Goal: Transaction & Acquisition: Obtain resource

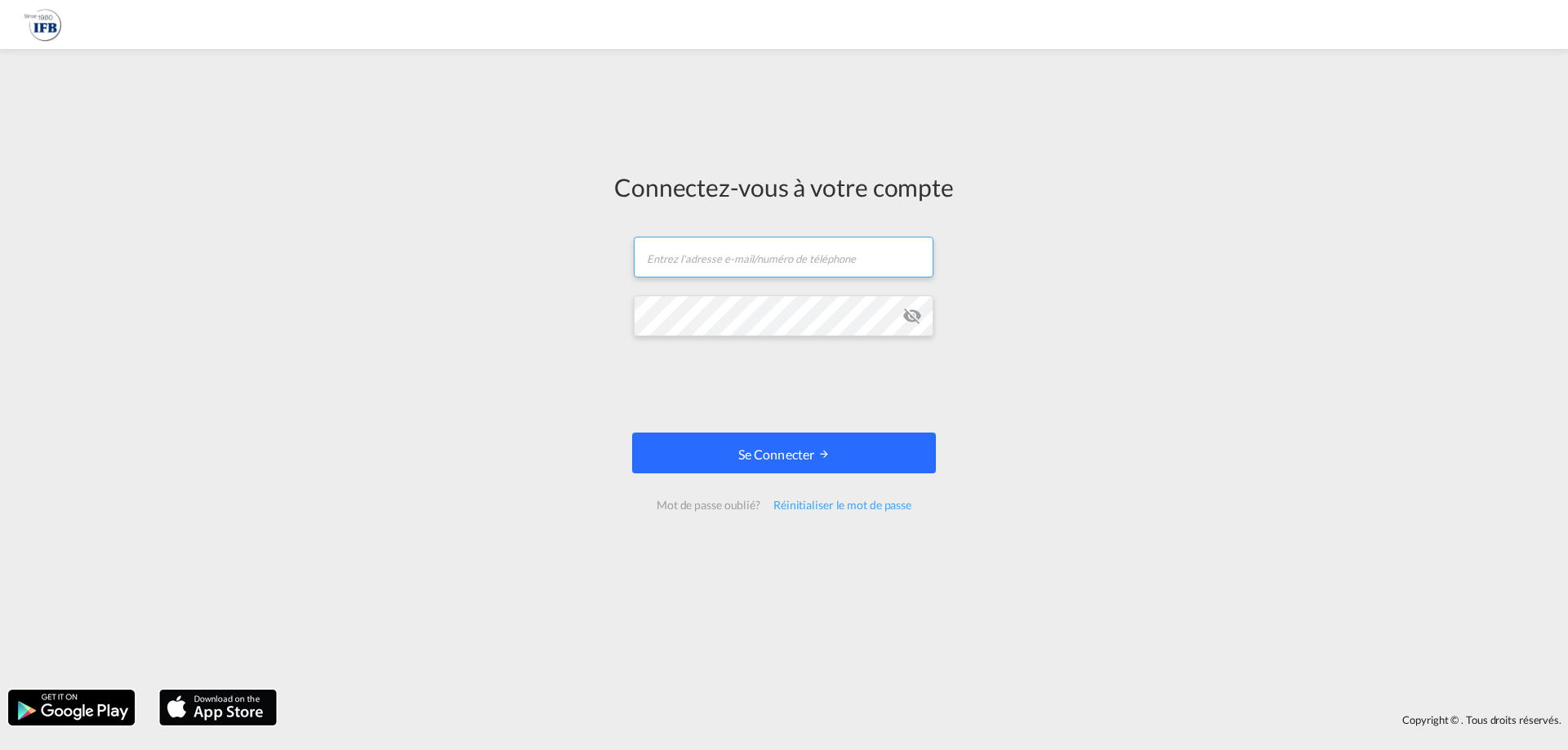
type input "s.fattoumi@france-ifbgroup.net"
click at [756, 452] on font "Se connecter" at bounding box center [776, 455] width 76 height 15
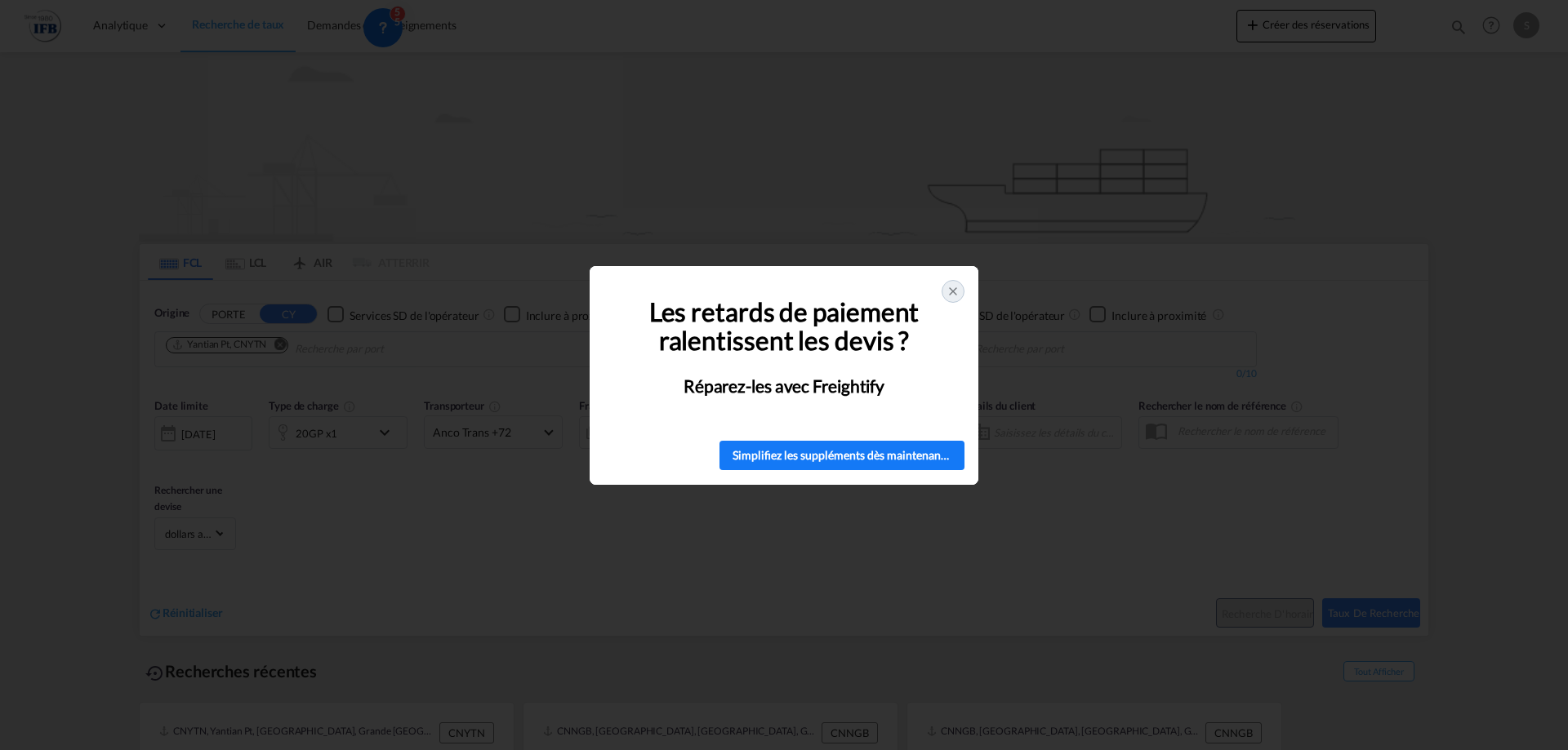
click at [954, 294] on icon at bounding box center [952, 291] width 7 height 7
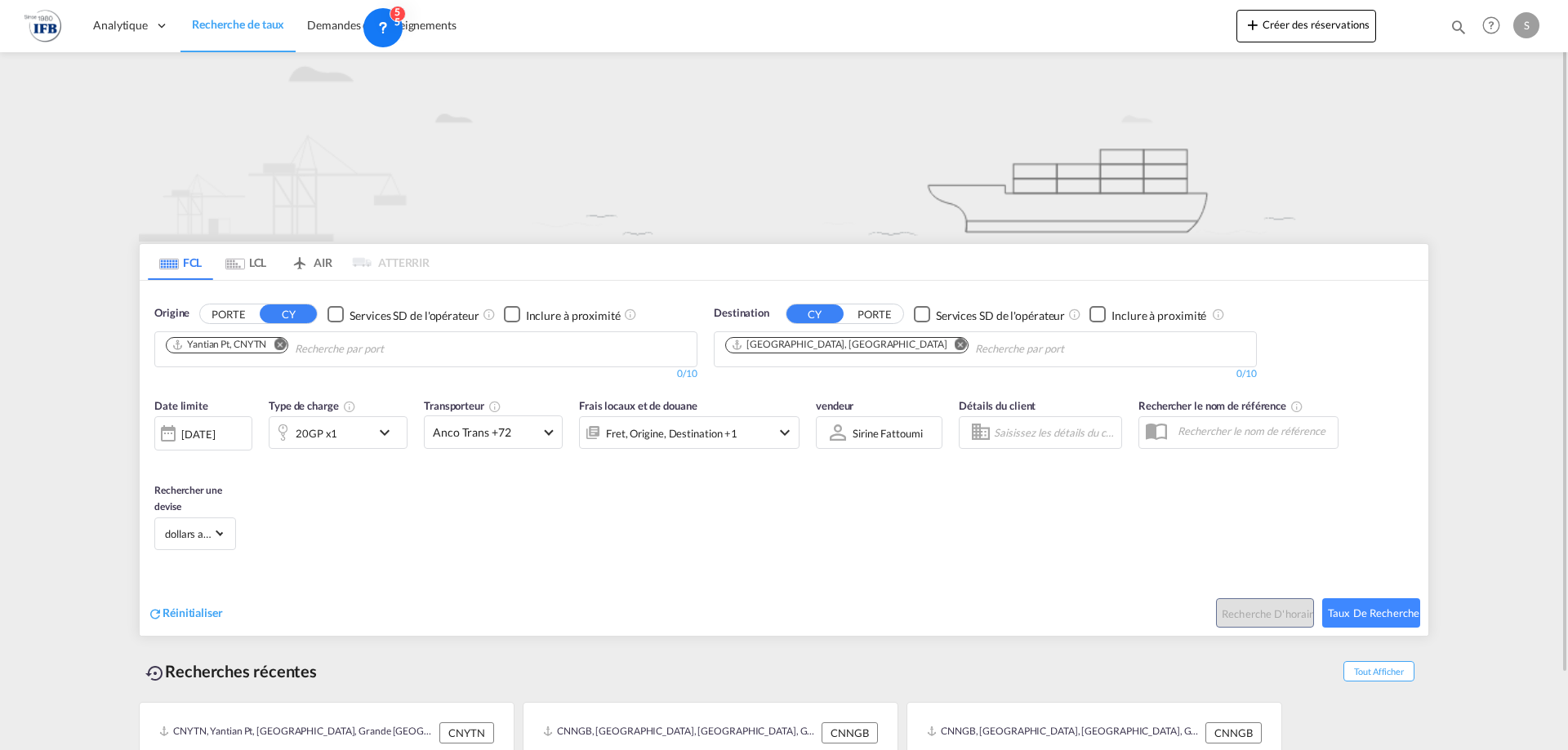
click at [284, 341] on md-icon "Remove" at bounding box center [280, 344] width 13 height 13
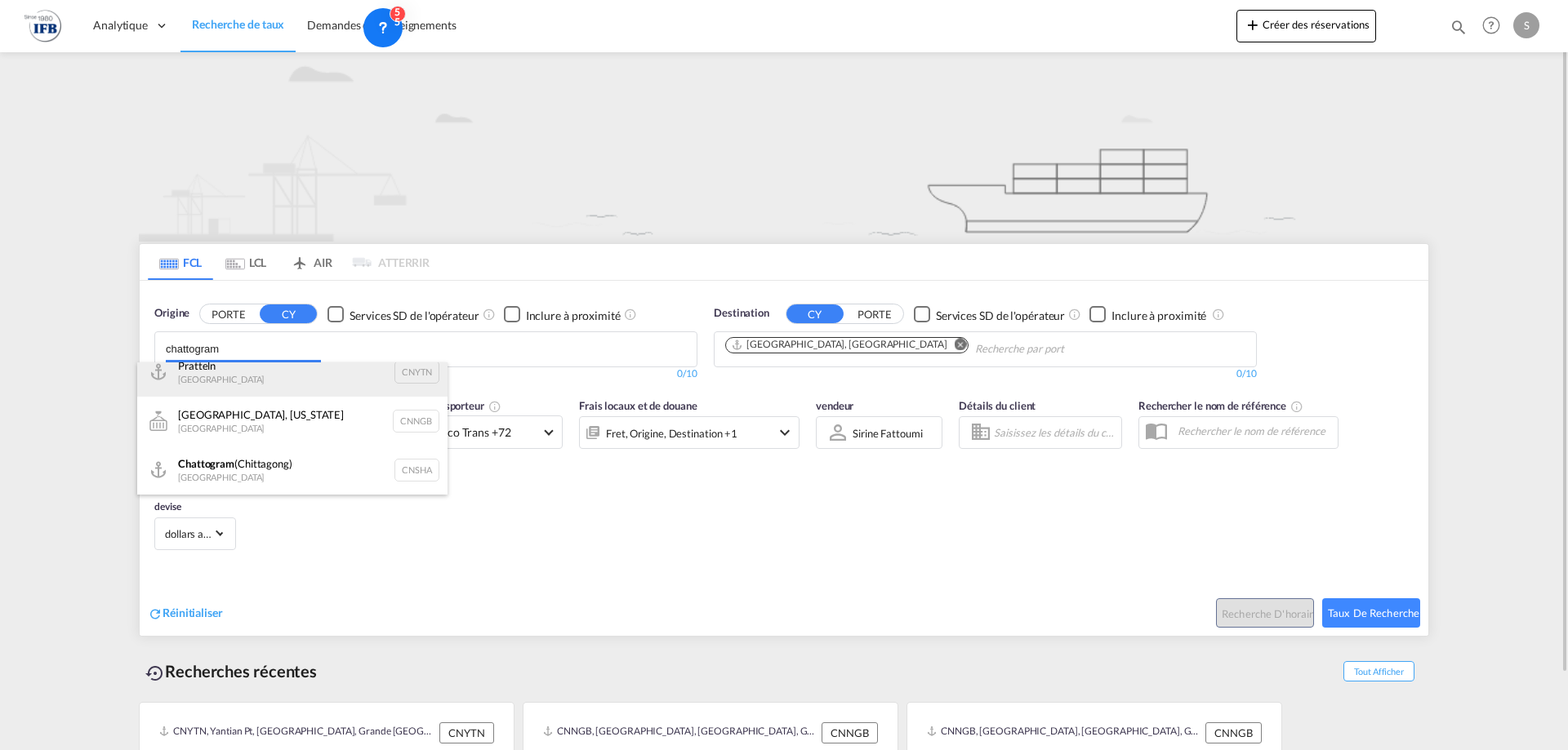
scroll to position [5, 0]
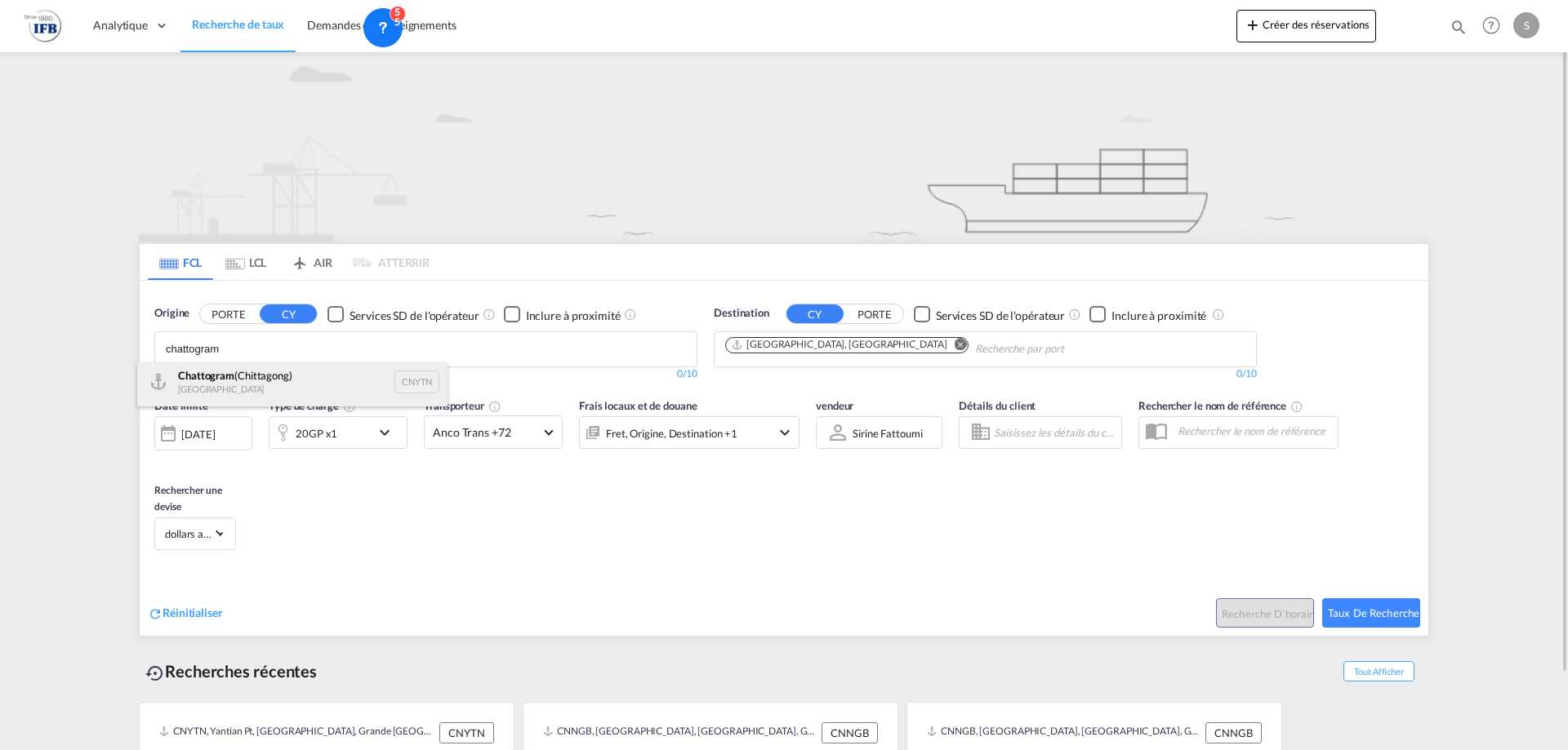
type input "chattogram"
drag, startPoint x: 296, startPoint y: 376, endPoint x: 450, endPoint y: 345, distance: 157.1
click at [296, 379] on div "Chattogram (Chittagong) Chine CNYTN" at bounding box center [292, 382] width 311 height 49
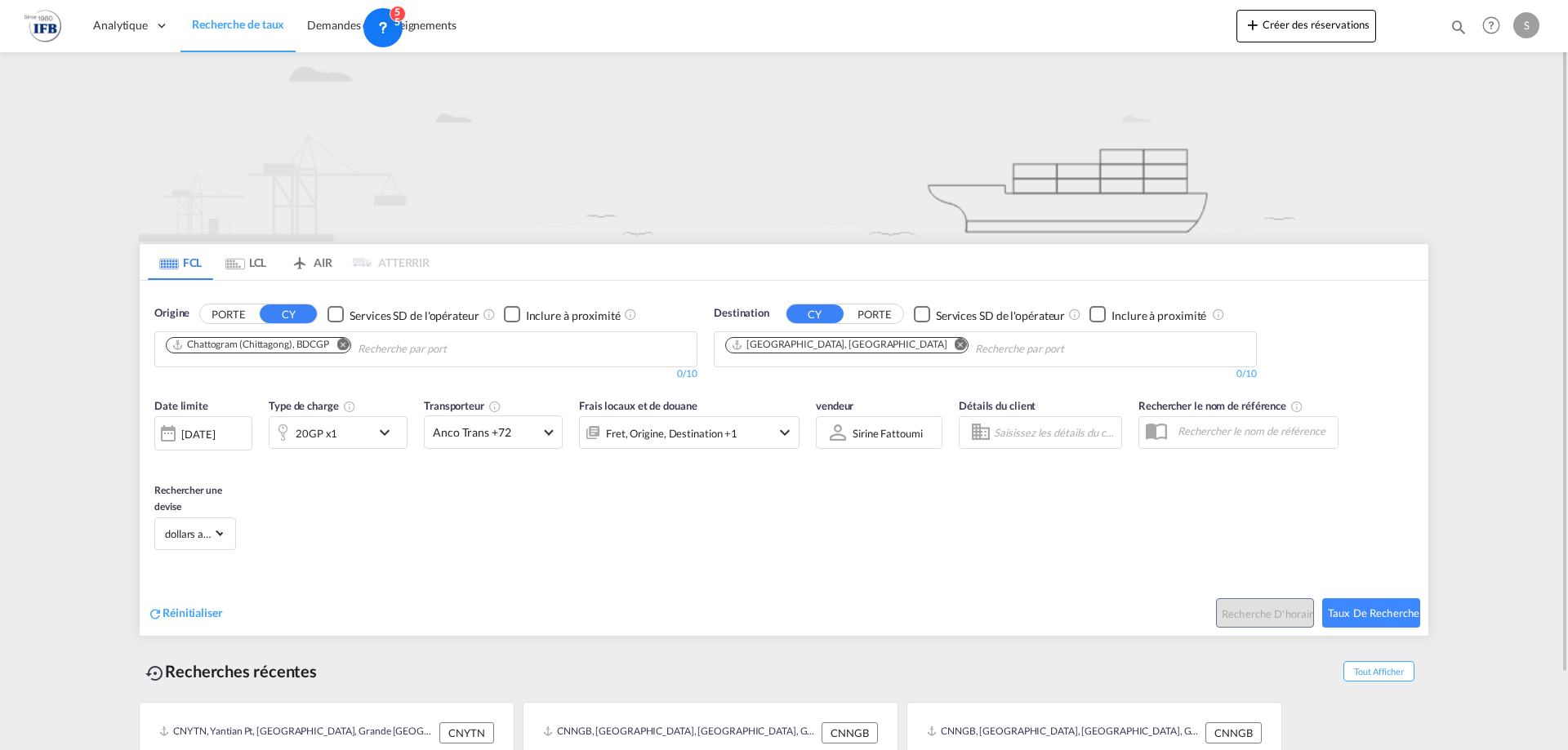
scroll to position [0, 0]
click at [354, 422] on div "20GP x1" at bounding box center [319, 433] width 102 height 33
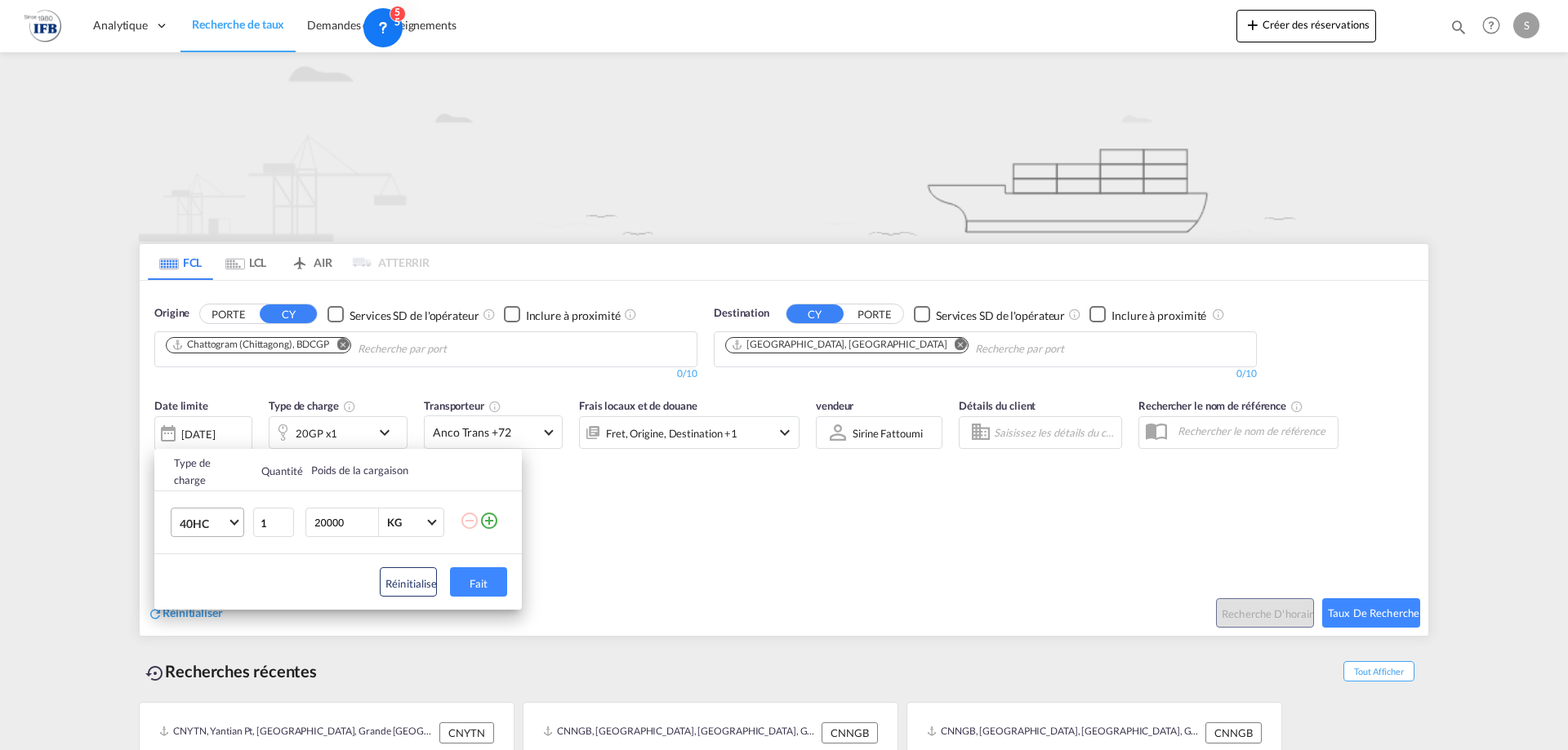
click at [229, 519] on md-select-value "40HC" at bounding box center [211, 523] width 66 height 28
click at [215, 518] on md-option "40HC" at bounding box center [222, 524] width 111 height 40
click at [744, 525] on div "Type de charge Quantité Poids de la cargaison 40HC 1 20000 KG KG L'ajout de typ…" at bounding box center [784, 375] width 1568 height 750
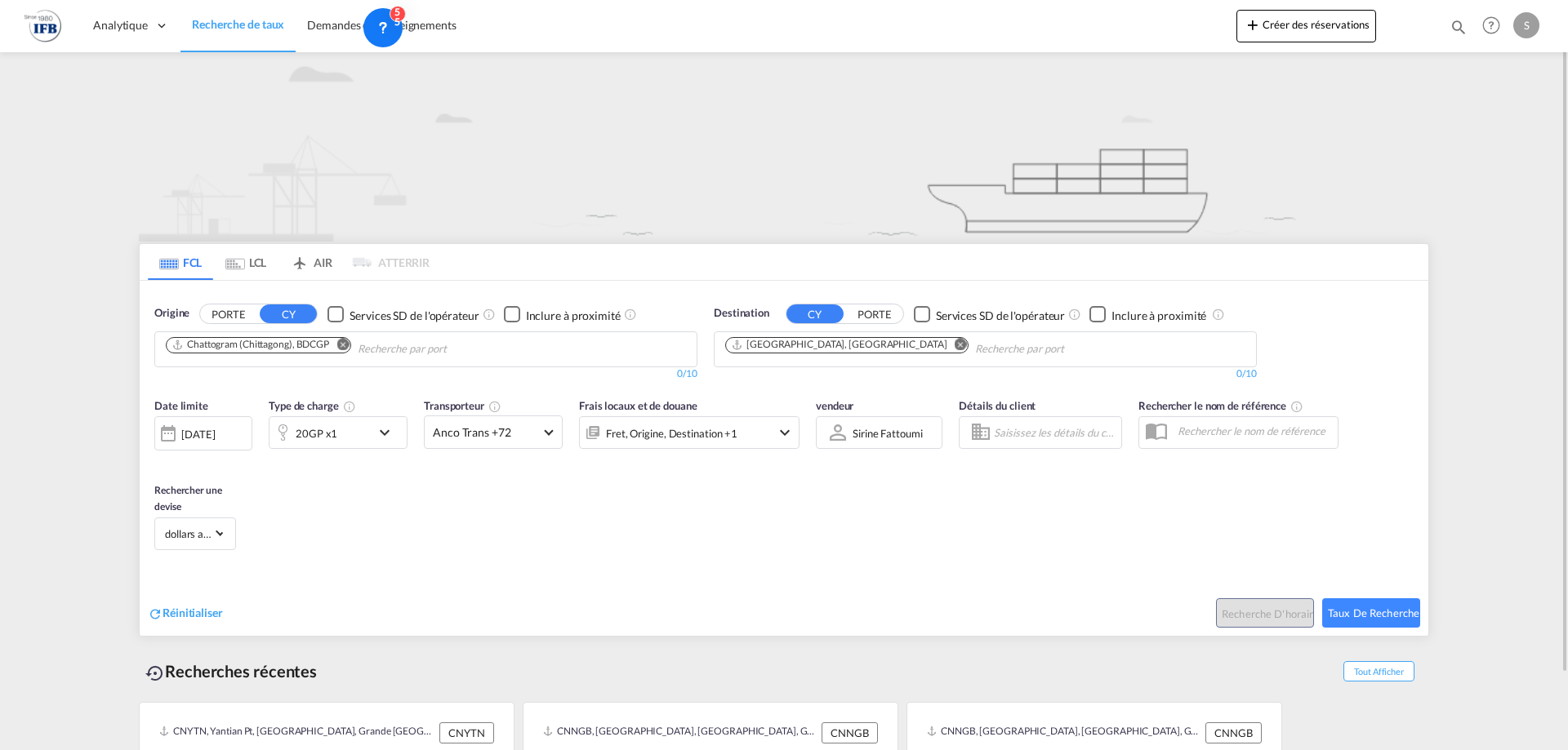
click at [320, 421] on div "20GP x1" at bounding box center [319, 433] width 102 height 33
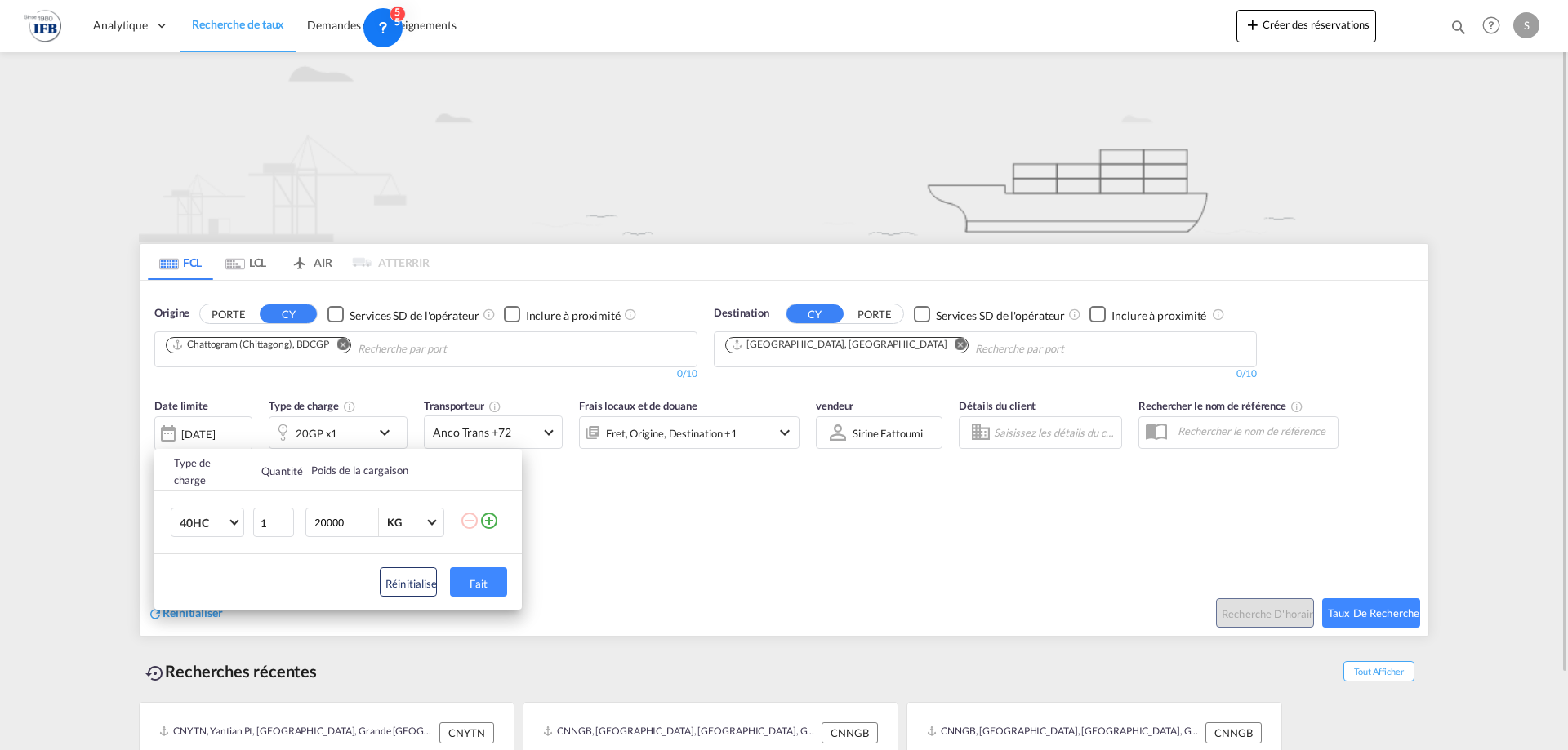
click at [473, 586] on font "Fait" at bounding box center [478, 585] width 18 height 14
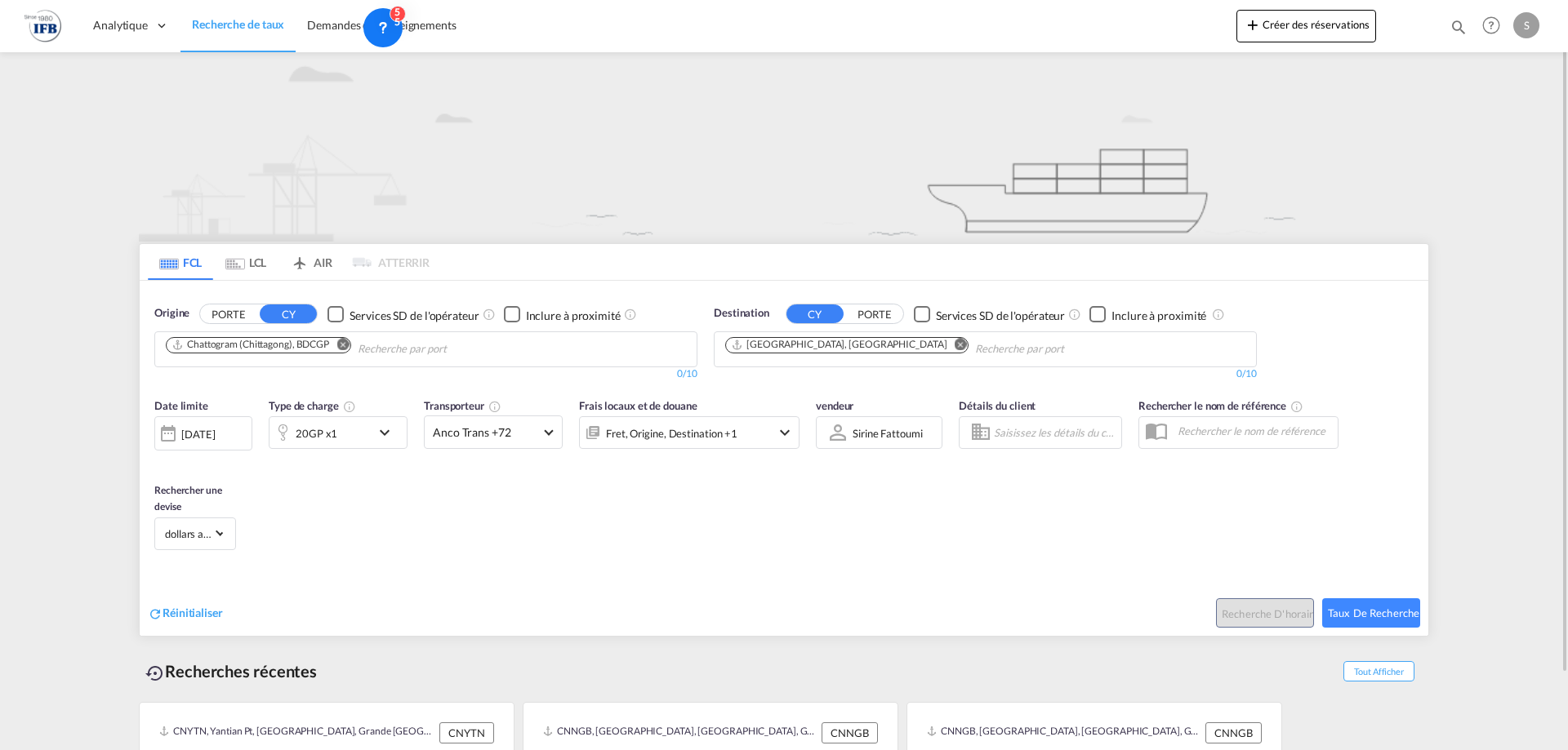
click at [318, 412] on div "Type de charge 20GP x1" at bounding box center [338, 424] width 138 height 52
click at [325, 427] on font "20GP x1" at bounding box center [316, 434] width 42 height 14
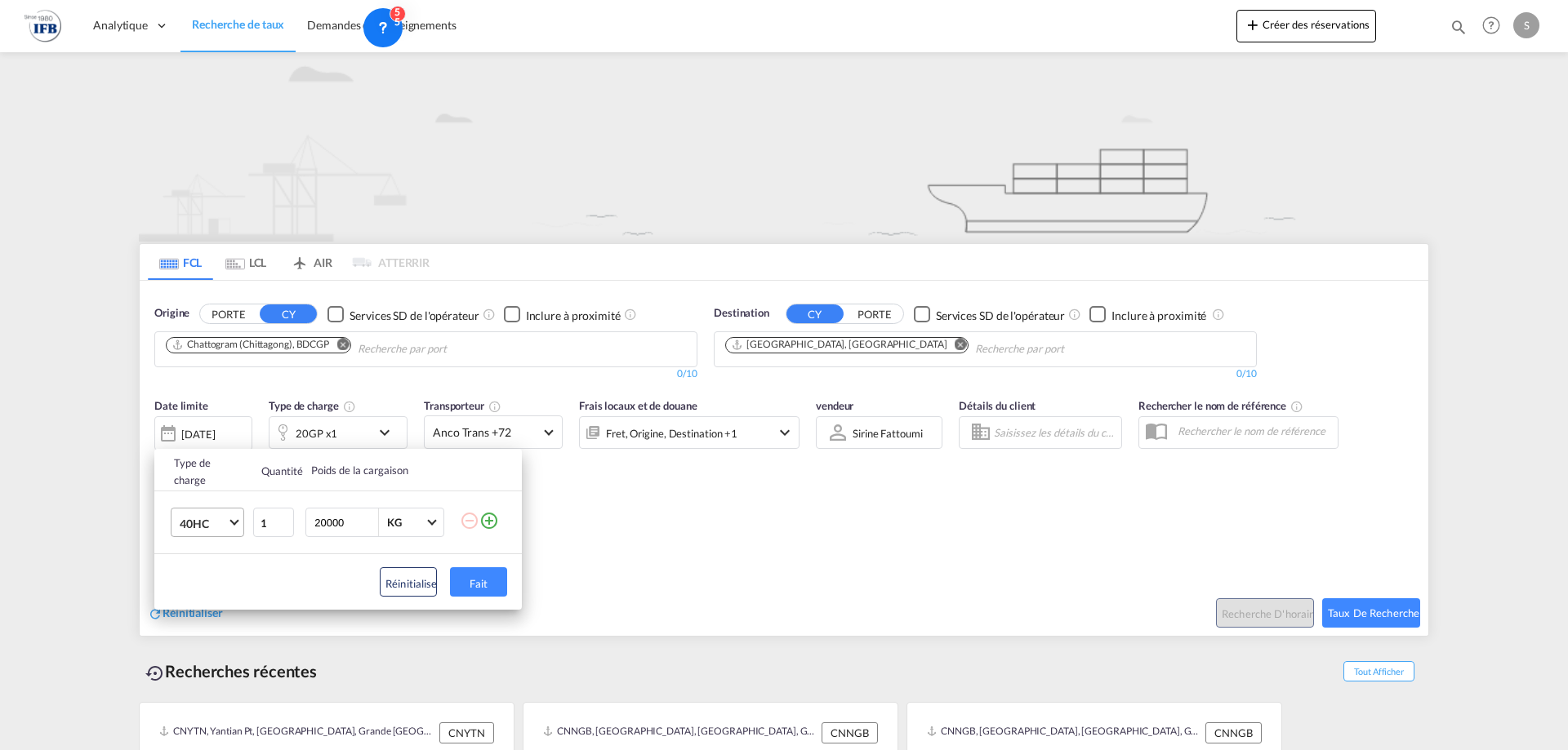
click at [232, 527] on md-select-value "40HC" at bounding box center [211, 523] width 66 height 28
click at [212, 520] on md-option "40HC" at bounding box center [222, 524] width 111 height 40
click at [540, 520] on div "Type de charge Quantité Poids de la cargaison 40HC 1 20000 KG KG L'ajout de typ…" at bounding box center [784, 375] width 1568 height 750
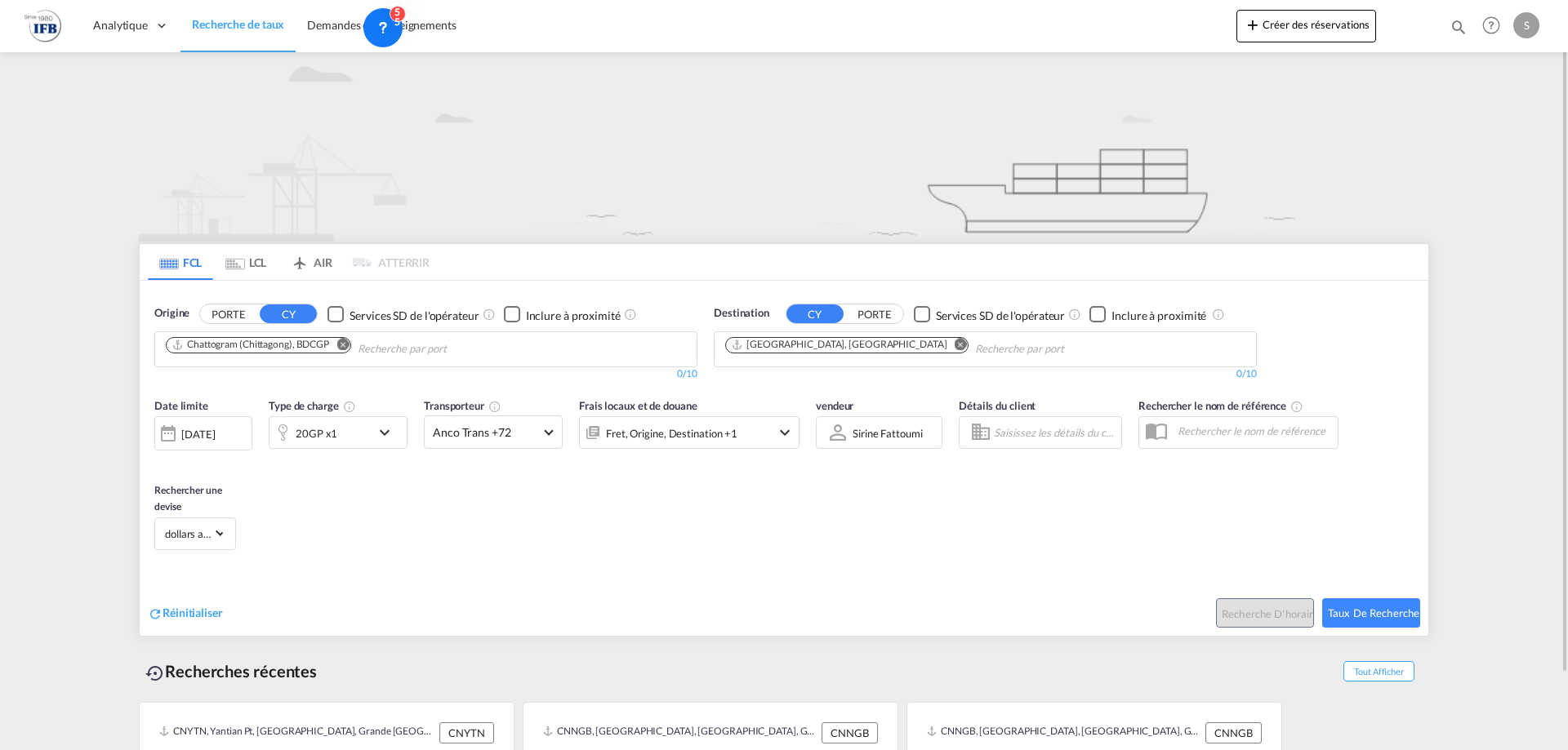
click at [206, 432] on font "12 août 2025" at bounding box center [197, 435] width 34 height 14
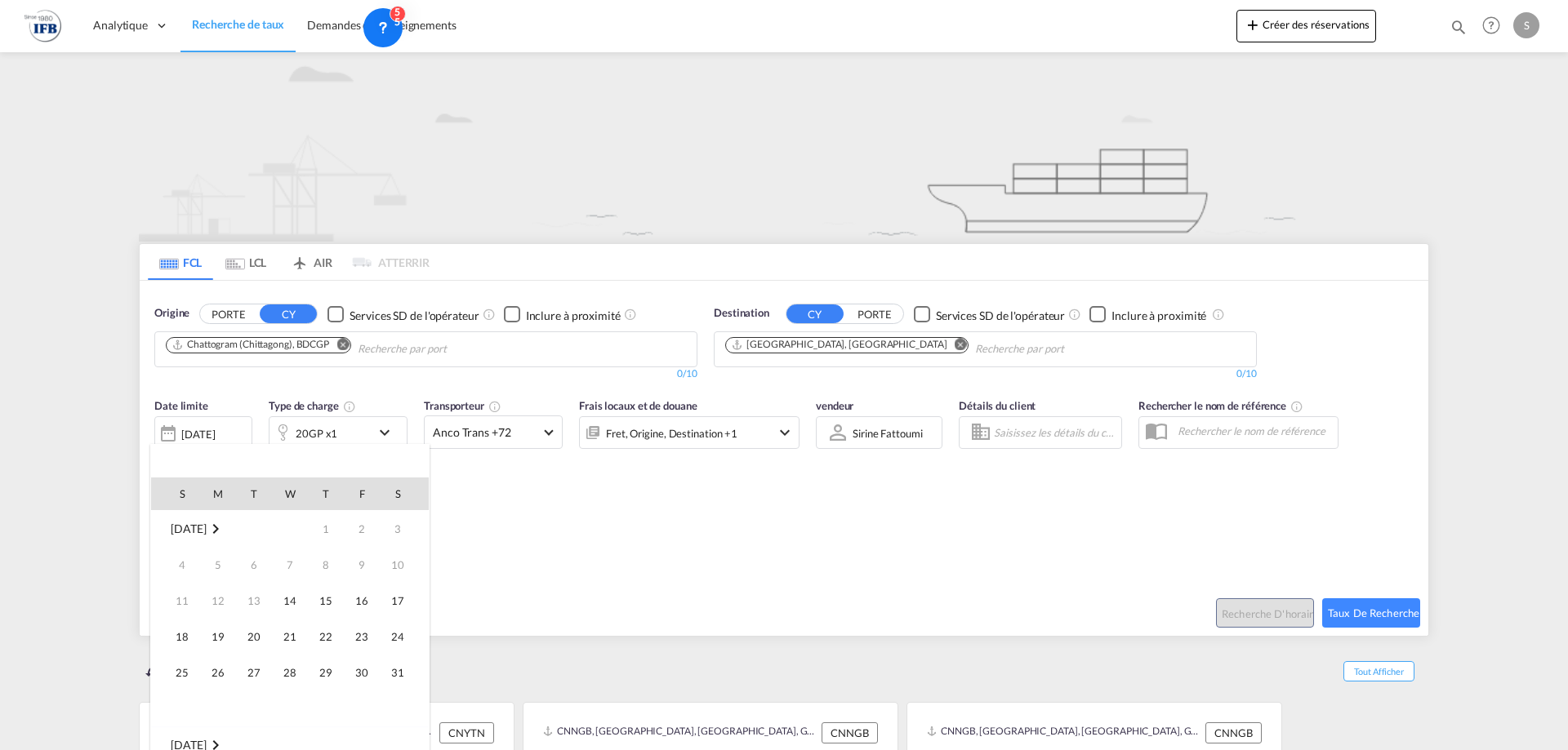
scroll to position [649, 0]
click at [402, 567] on span "9" at bounding box center [398, 565] width 33 height 33
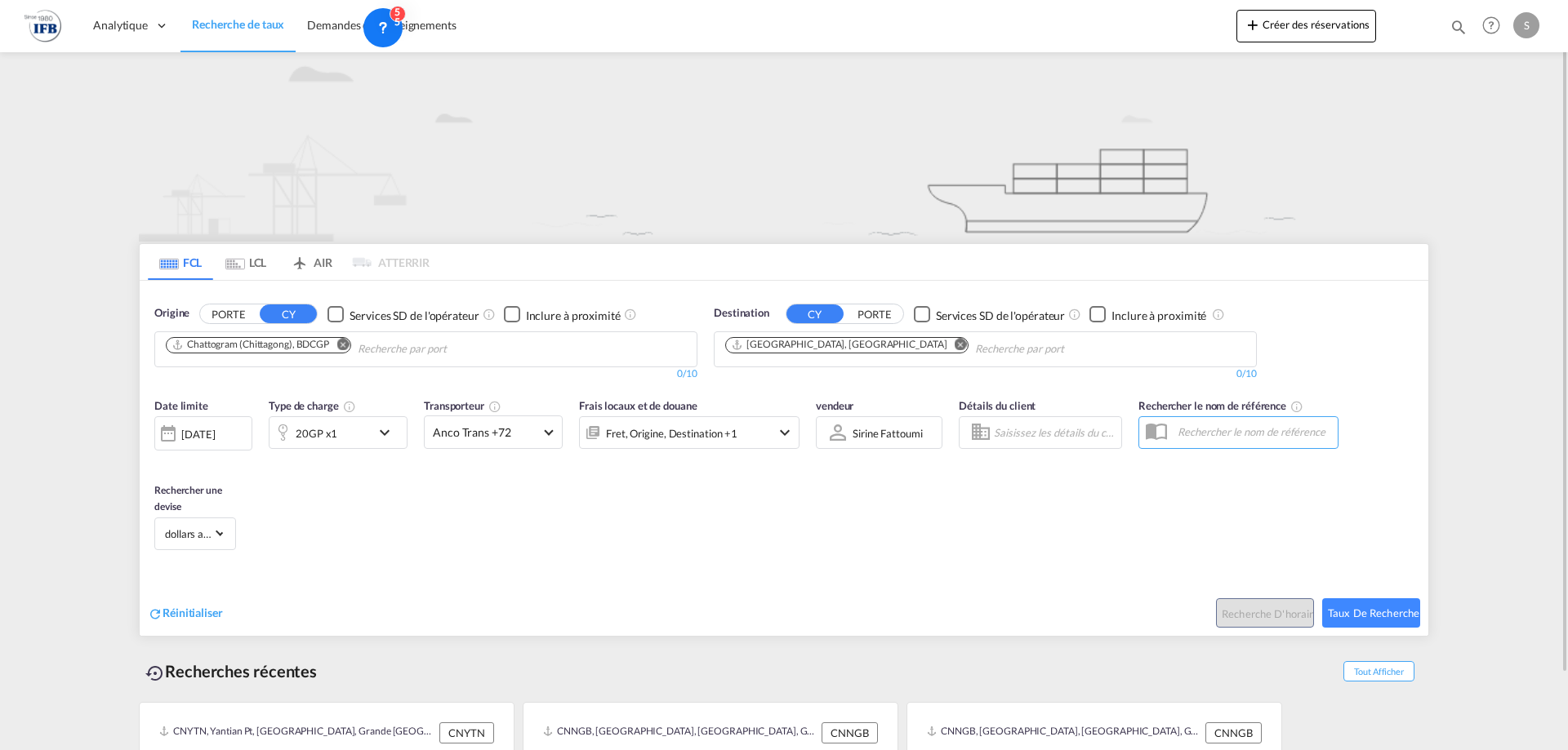
click at [370, 432] on div "20GP x1" at bounding box center [319, 433] width 102 height 33
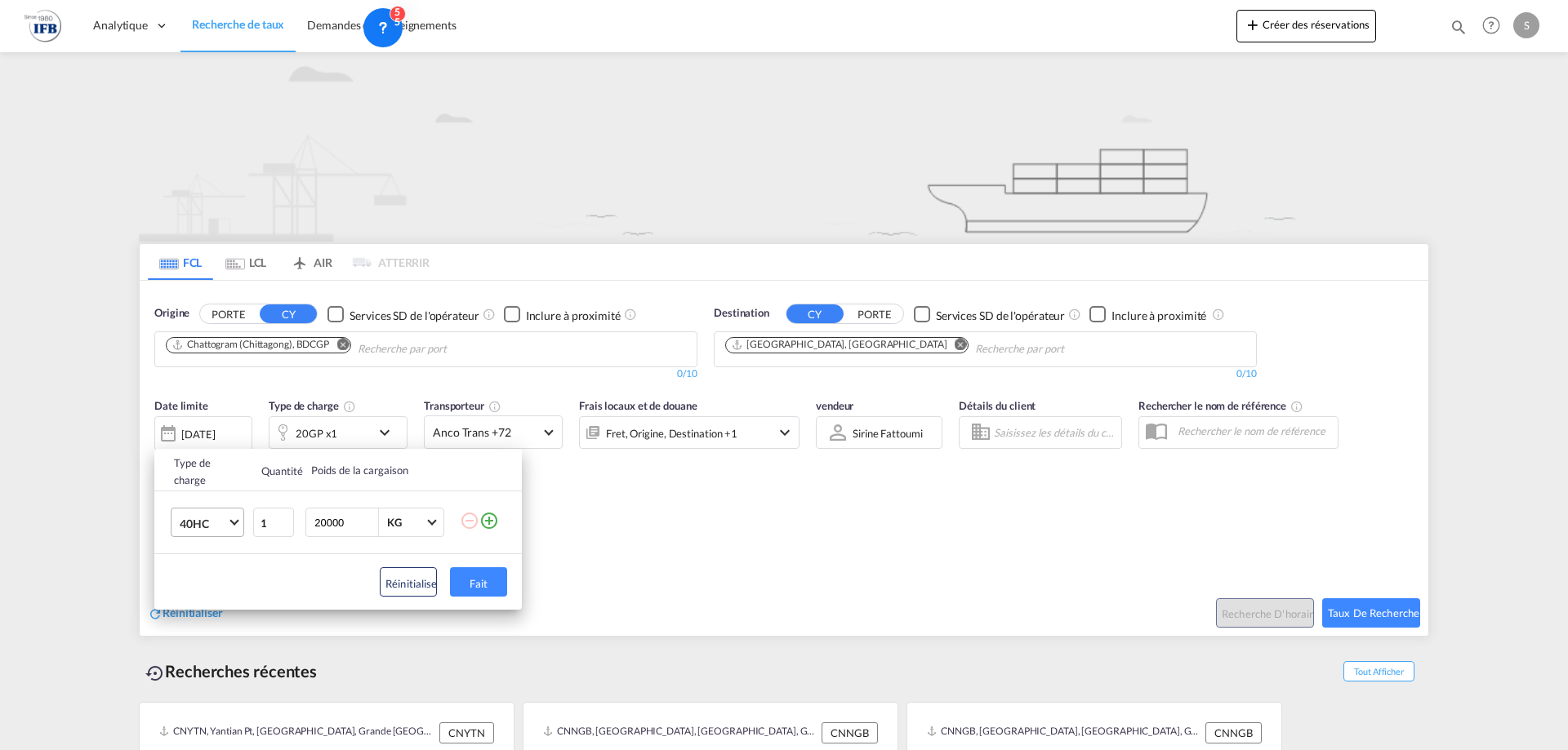
click at [243, 525] on md-select-value "40HC" at bounding box center [211, 523] width 66 height 28
click at [225, 545] on md-option "45HC" at bounding box center [222, 562] width 111 height 40
click at [217, 525] on span "45HC" at bounding box center [203, 524] width 47 height 16
click at [221, 480] on md-option "40HC" at bounding box center [222, 484] width 111 height 40
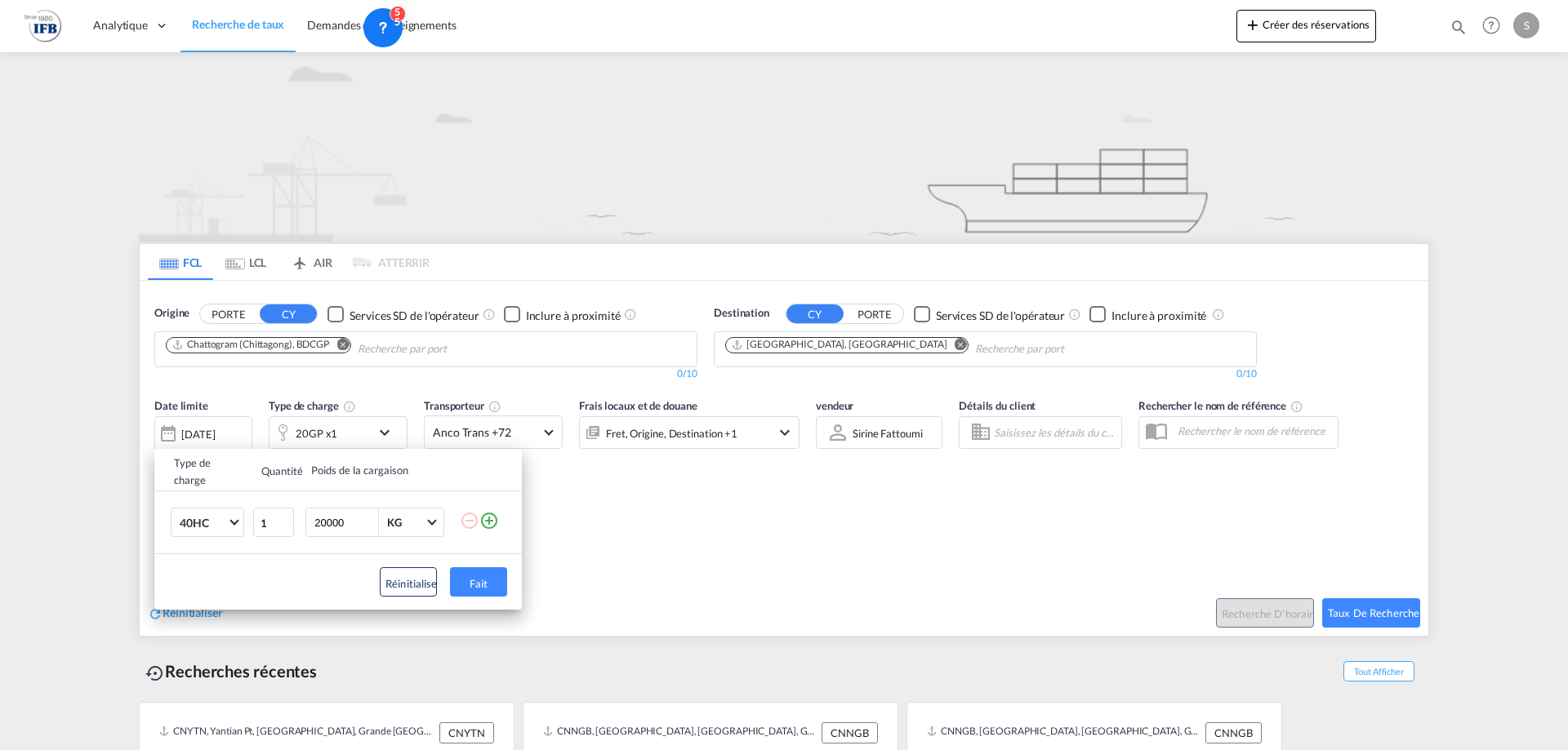
click at [649, 552] on div "Type de charge Quantité Poids de la cargaison 40HC 1 20000 KG KG L'ajout de typ…" at bounding box center [784, 375] width 1568 height 750
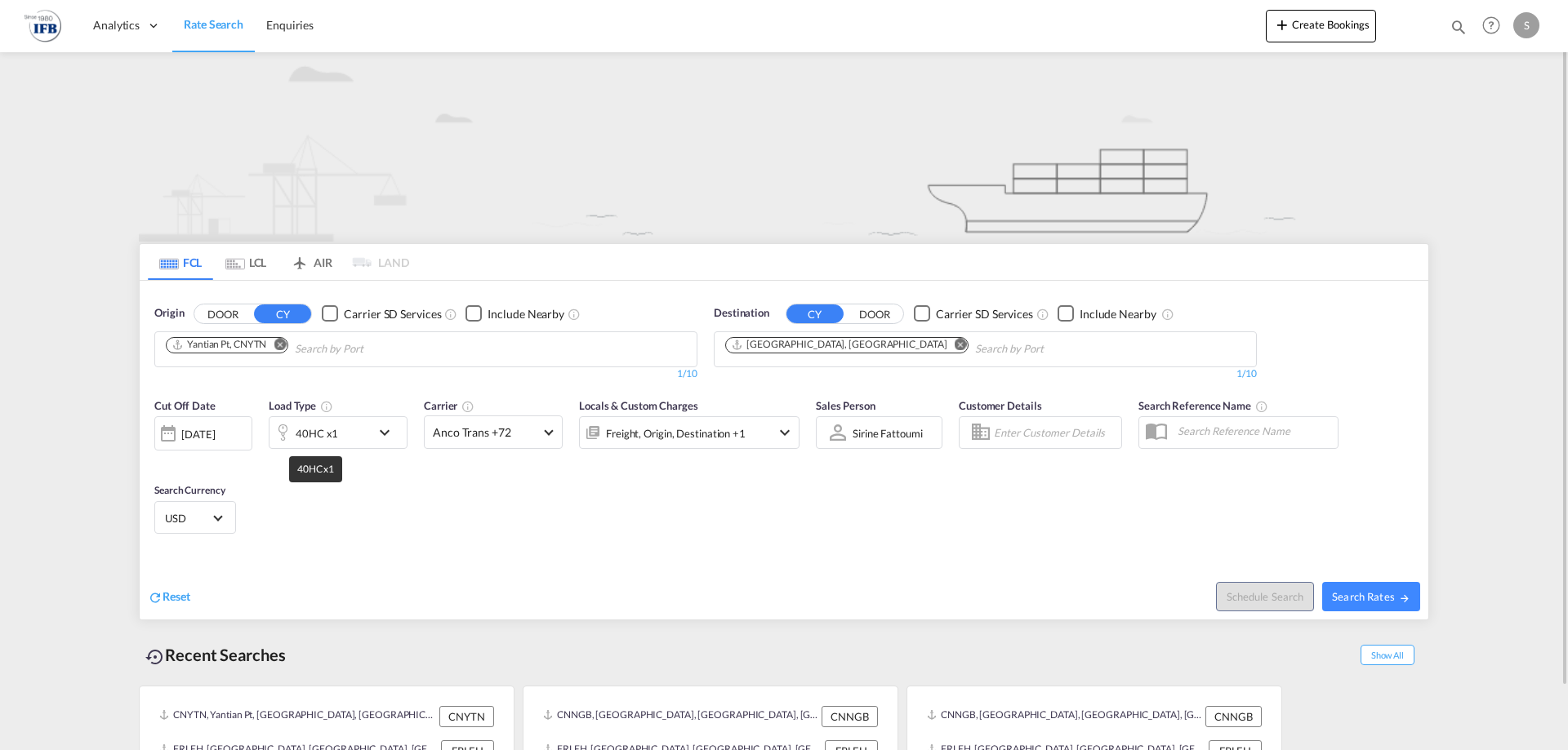
click at [318, 445] on div "40HC x1" at bounding box center [317, 434] width 43 height 23
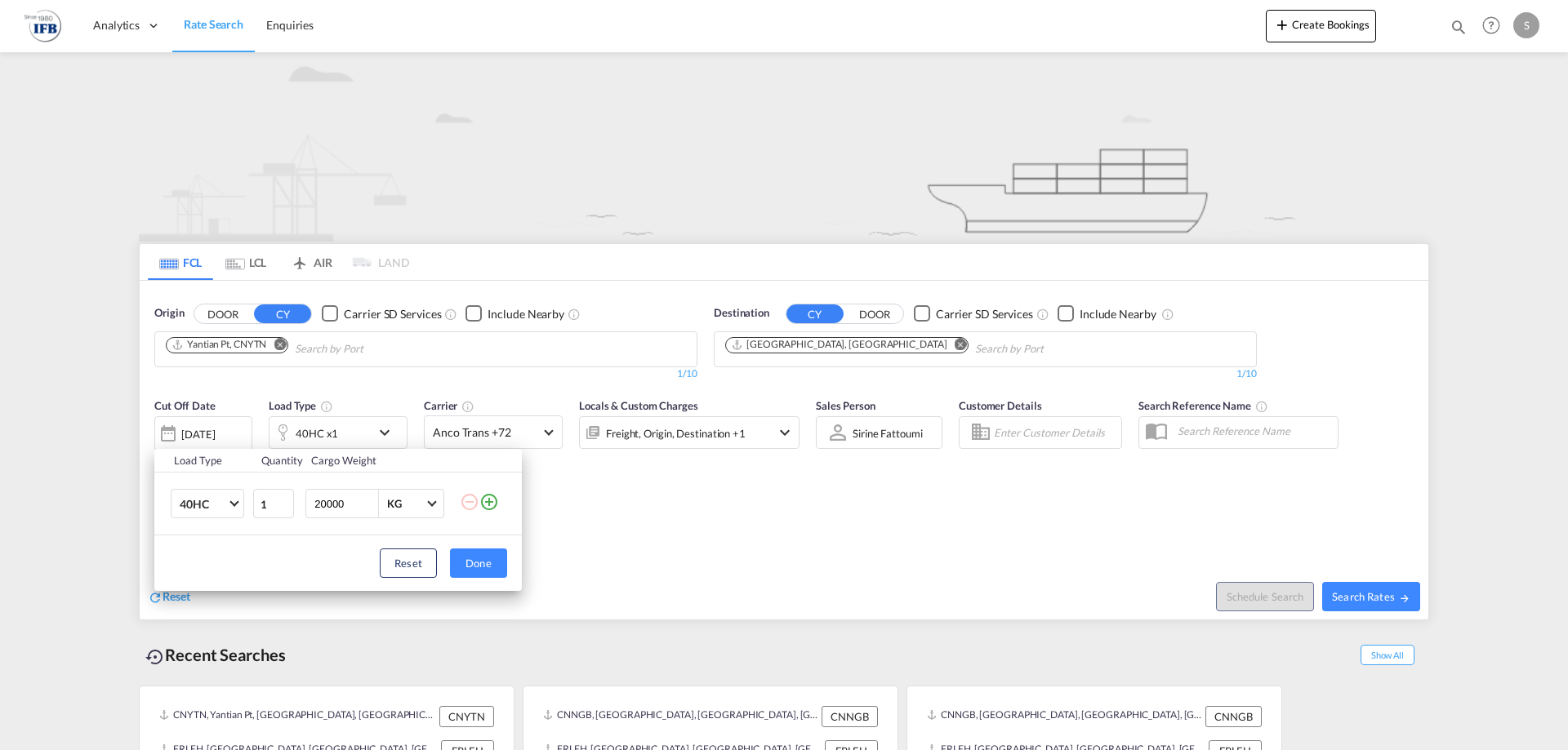
click at [685, 530] on div "Load Type Quantity Cargo Weight 40HC 20GP 40GP 40HC 45HC 20RE 40RE 40HR 20OT 40…" at bounding box center [784, 375] width 1568 height 750
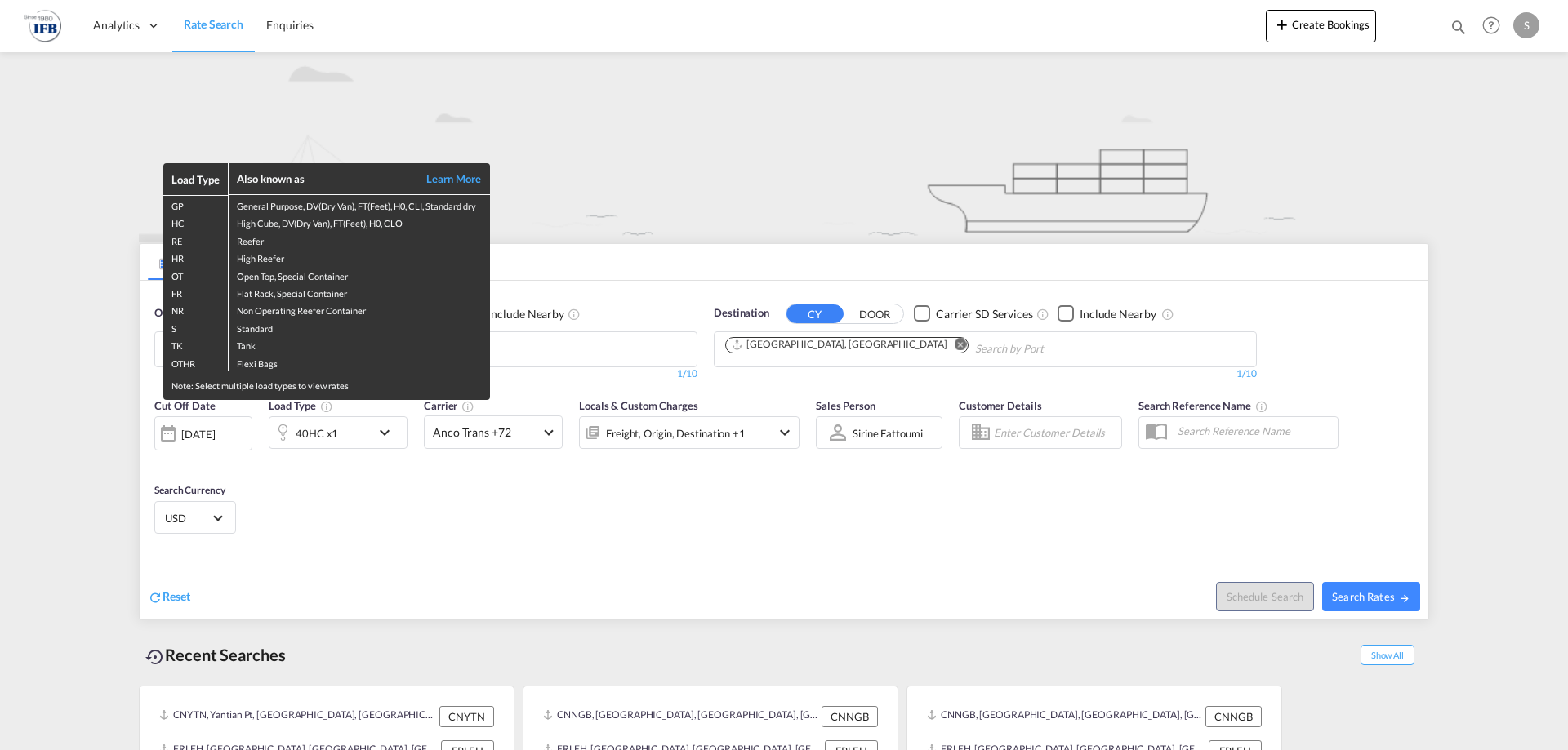
click at [739, 546] on div "Load Type Also known as Learn More GP General Purpose, DV(Dry Van), FT(Feet), H…" at bounding box center [784, 375] width 1568 height 750
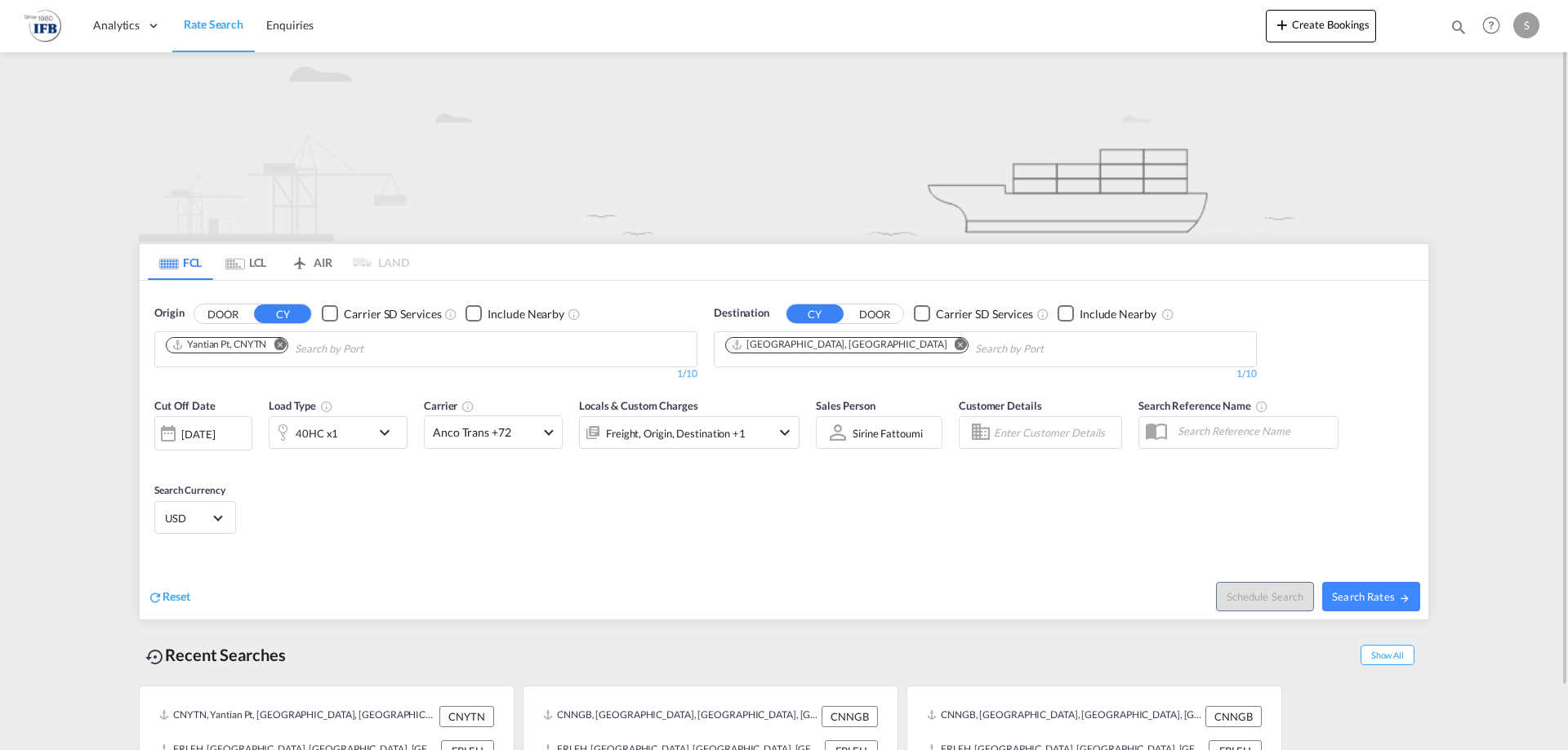
click at [280, 346] on md-icon "Remove" at bounding box center [280, 344] width 13 height 13
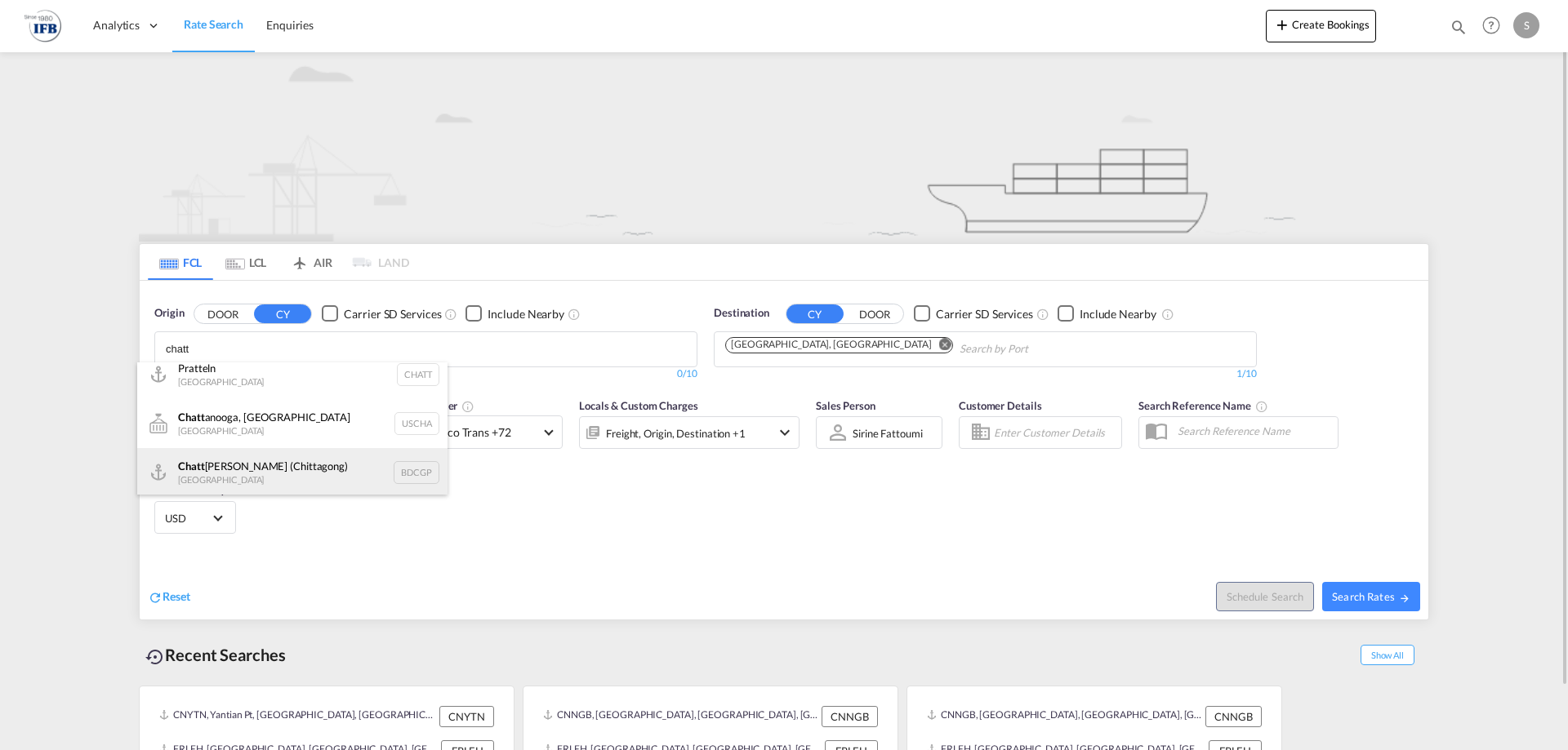
scroll to position [15, 0]
type input "chatt"
click at [249, 468] on div "Chatt ogram (Chittagong) Bangladesh BDCGP" at bounding box center [292, 470] width 311 height 49
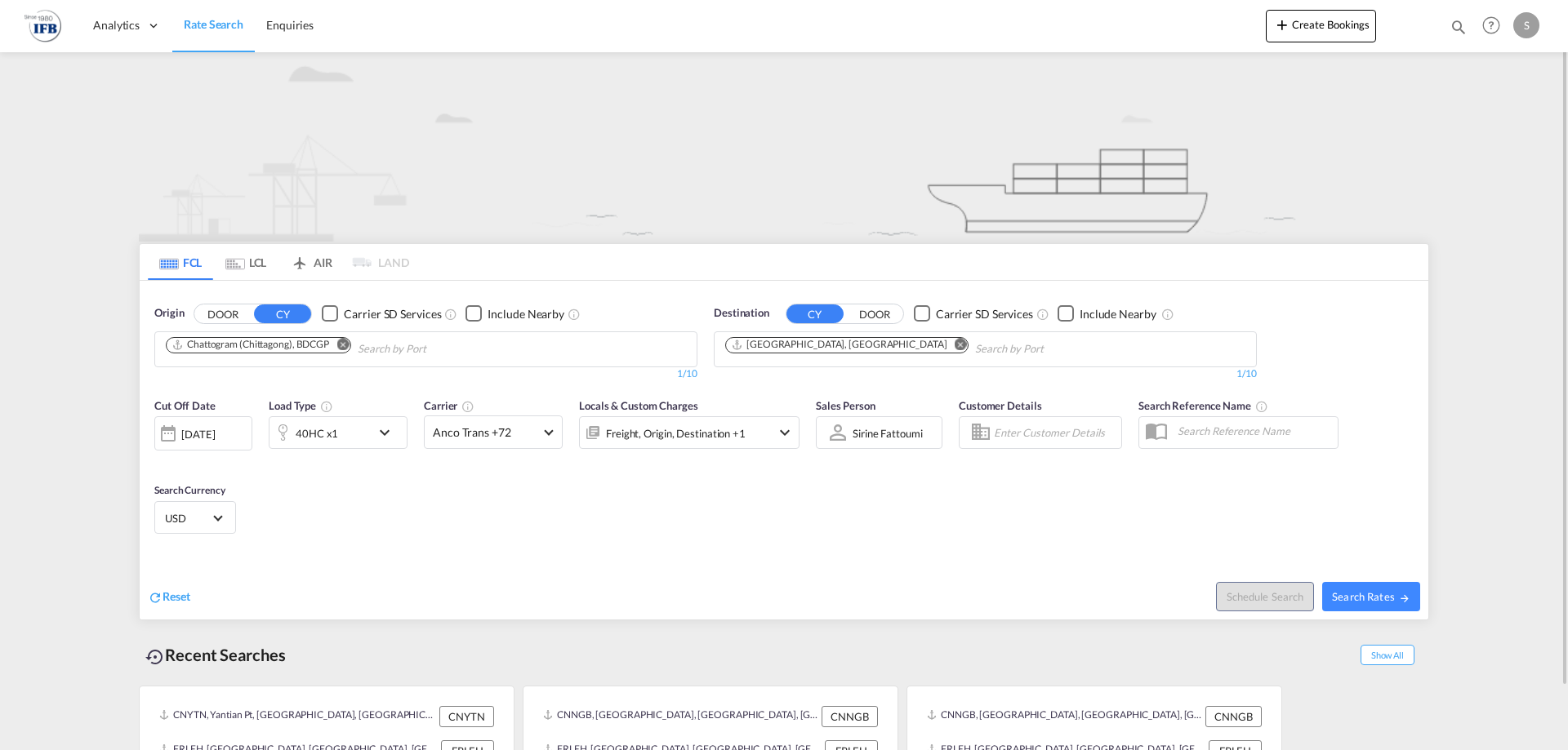
scroll to position [0, 0]
click at [212, 427] on div "12 Aug 2025" at bounding box center [197, 434] width 34 height 15
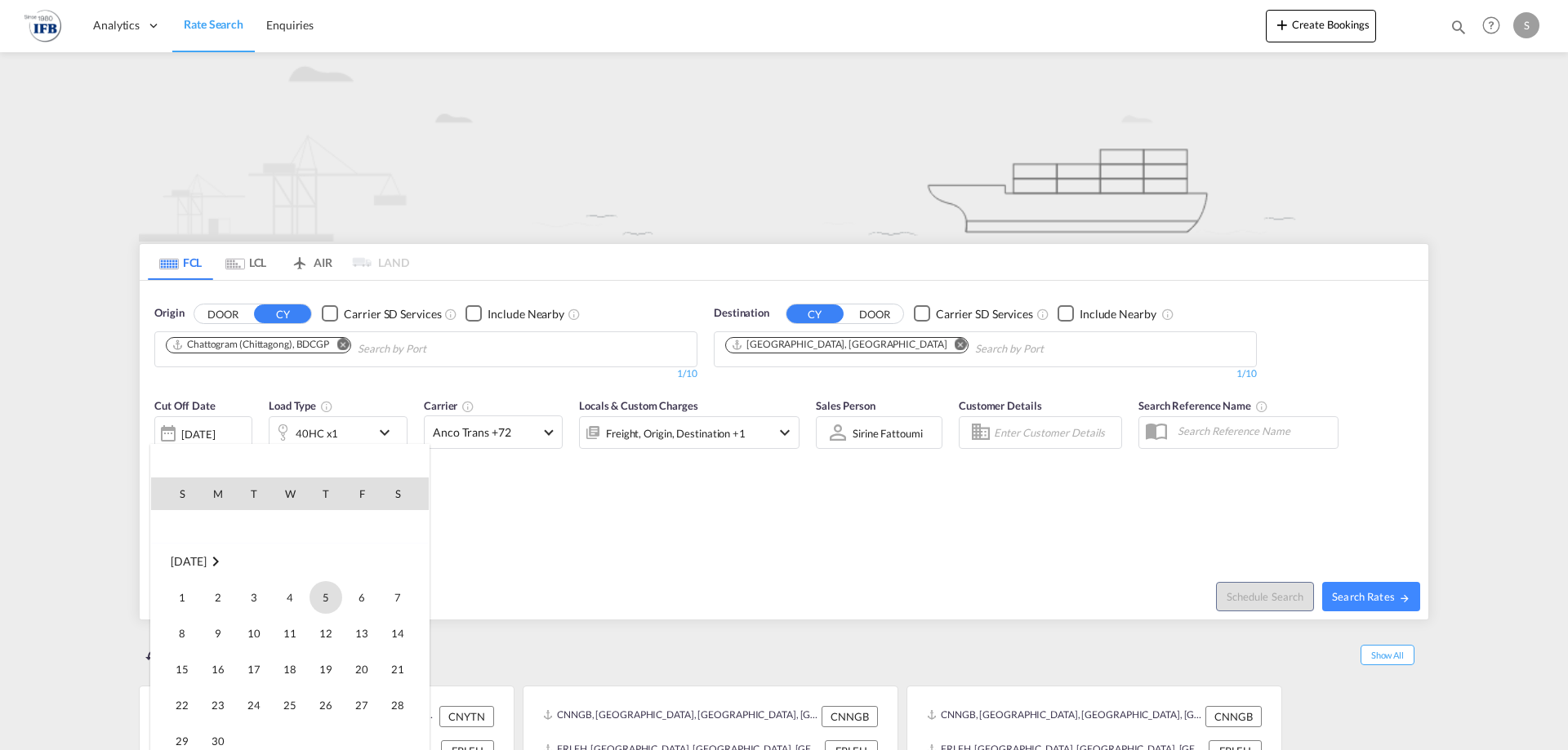
scroll to position [180, 0]
click at [384, 598] on span "7" at bounding box center [398, 602] width 33 height 33
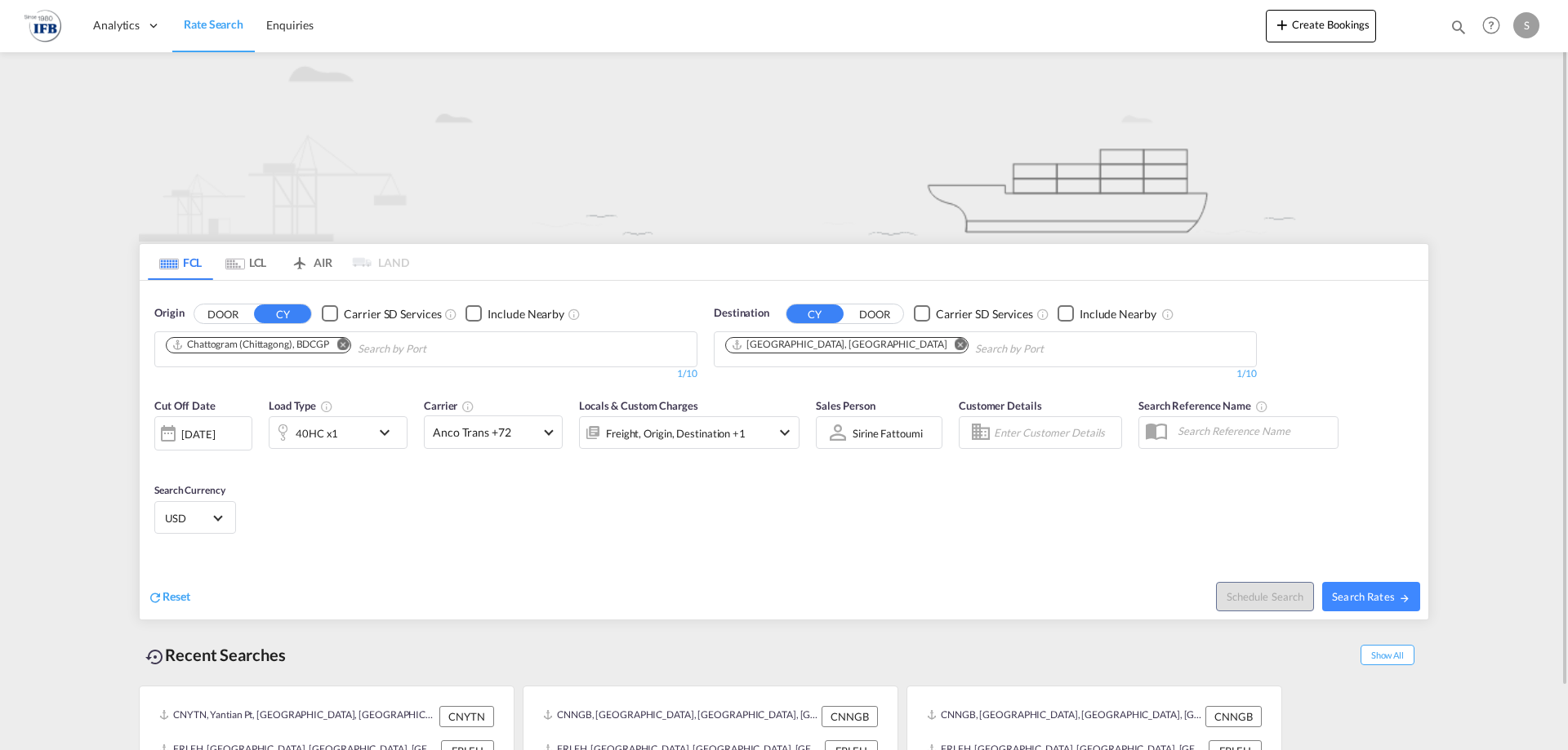
click at [580, 565] on div "Reset" at bounding box center [468, 585] width 641 height 45
click at [1352, 599] on span "Search Rates" at bounding box center [1371, 597] width 78 height 14
type input "BDCGP to FRLEH / 7 Jun 2025"
